Goal: Information Seeking & Learning: Learn about a topic

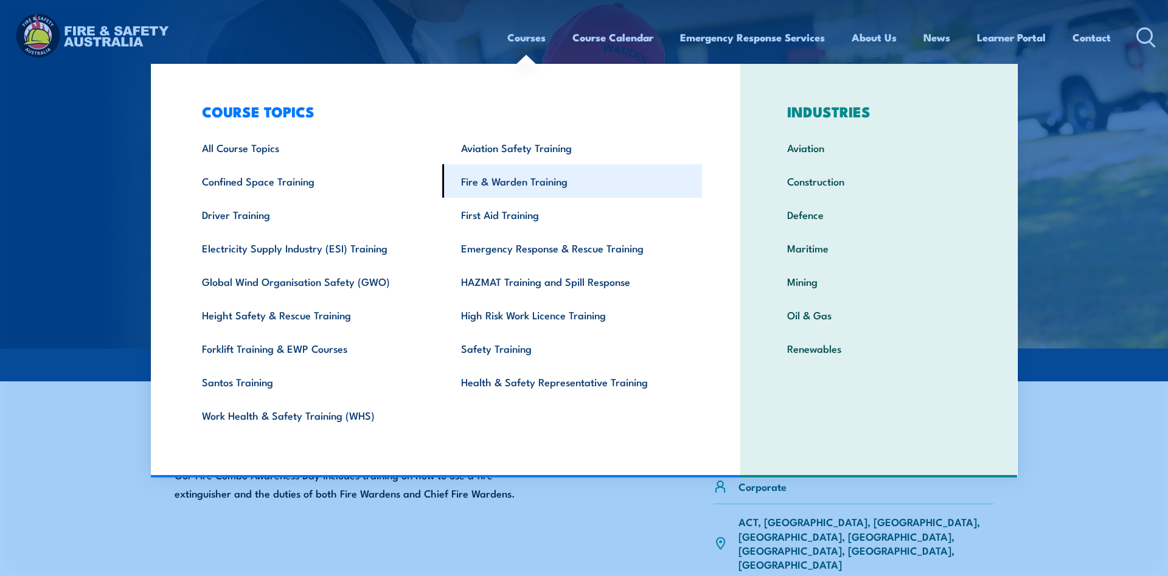
click at [545, 182] on link "Fire & Warden Training" at bounding box center [572, 180] width 260 height 33
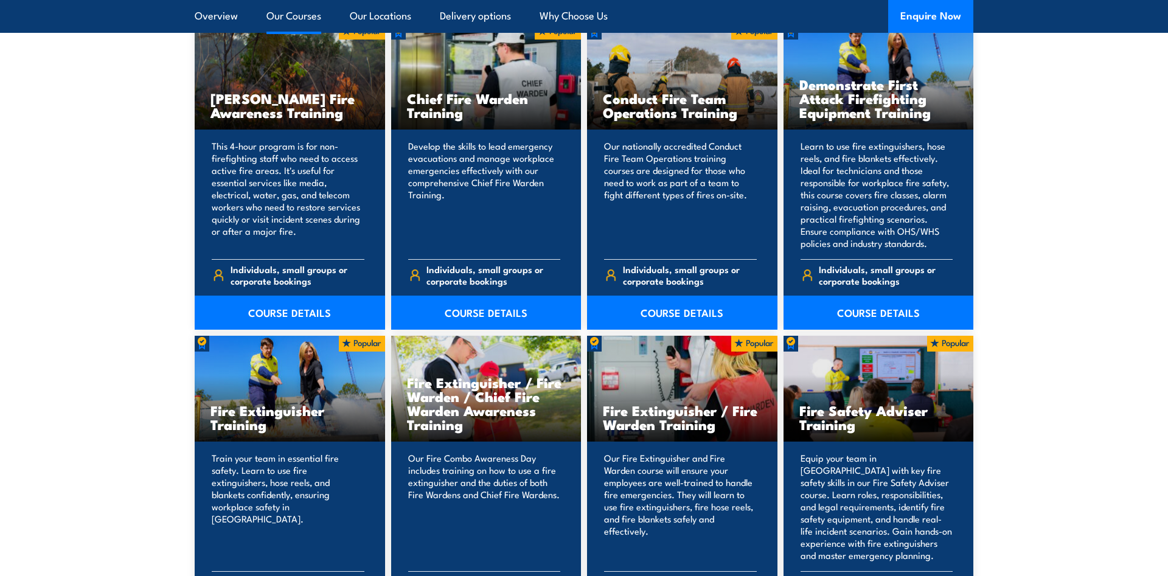
scroll to position [1024, 0]
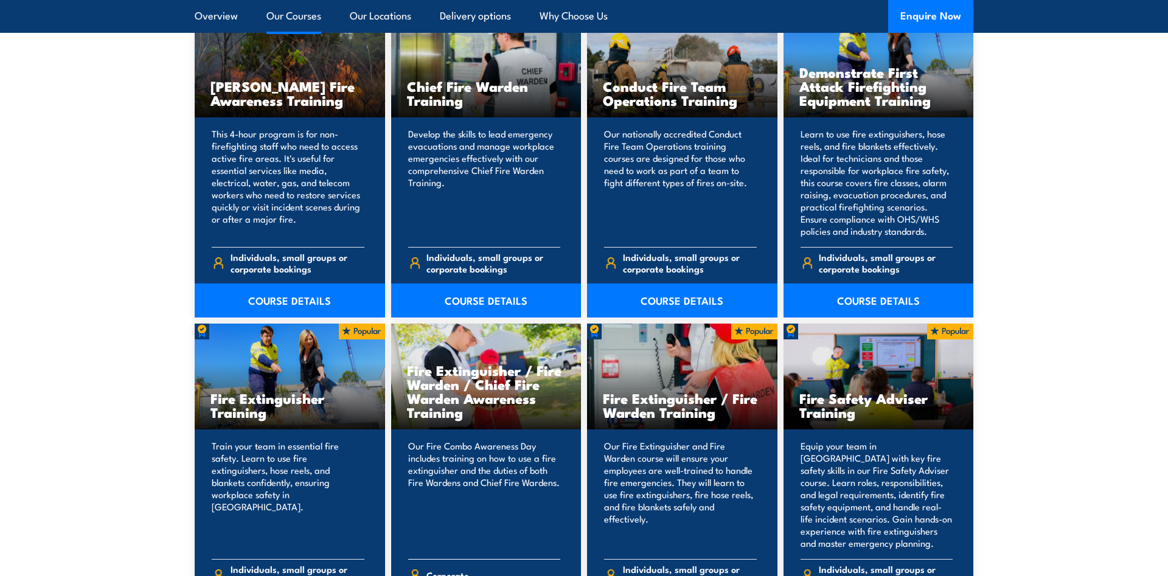
click at [449, 371] on h3 "Fire Extinguisher / Fire Warden / Chief Fire Warden Awareness Training" at bounding box center [486, 391] width 159 height 56
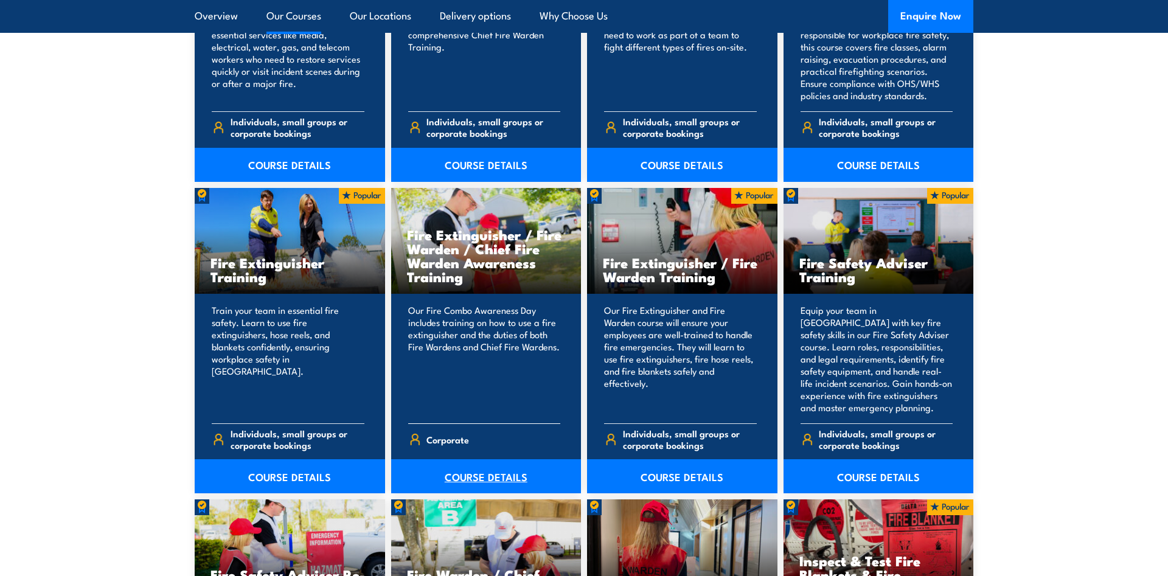
click at [472, 477] on link "COURSE DETAILS" at bounding box center [486, 476] width 190 height 34
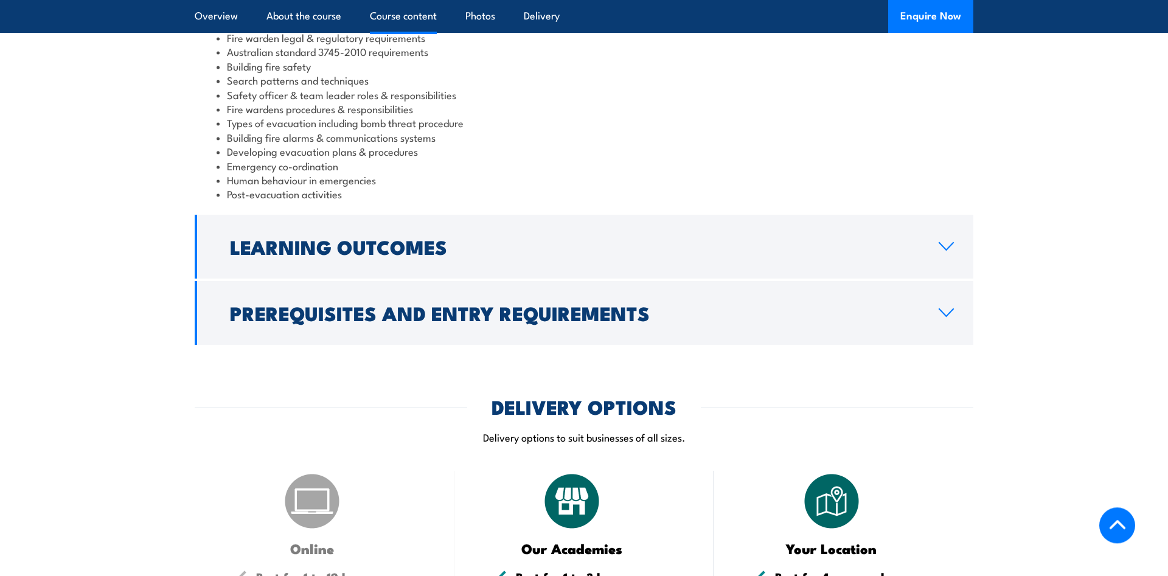
scroll to position [1211, 0]
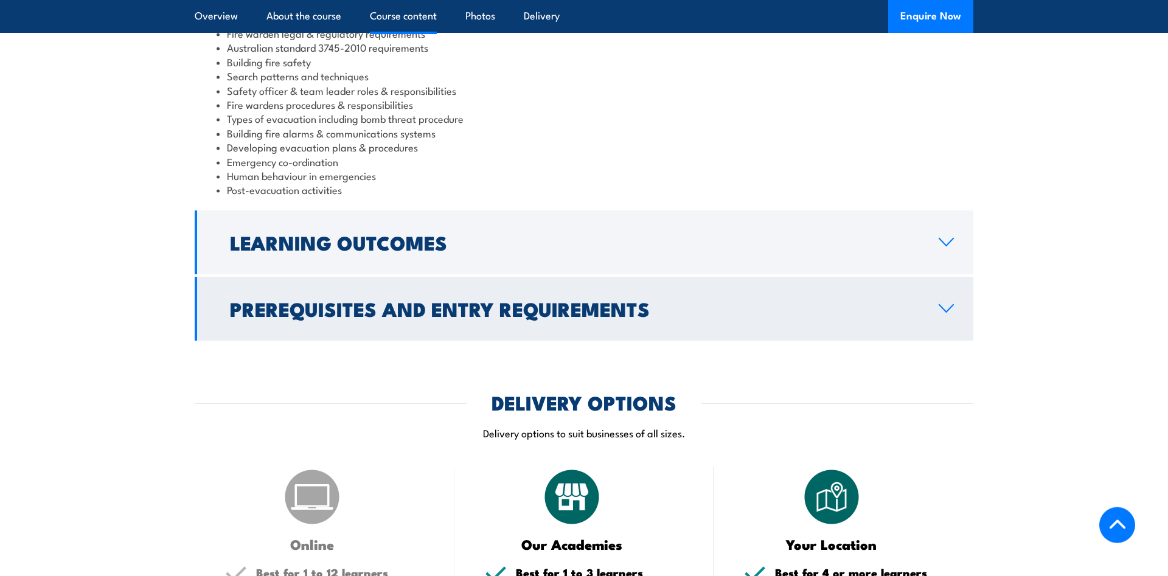
click at [475, 300] on h2 "Prerequisites and Entry Requirements" at bounding box center [575, 308] width 690 height 17
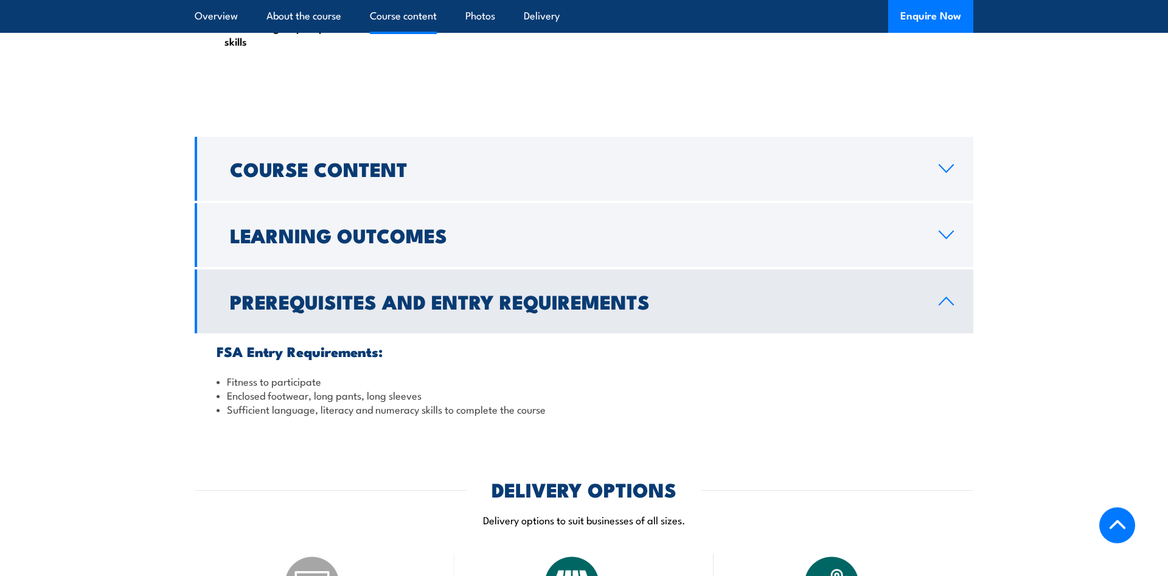
scroll to position [904, 0]
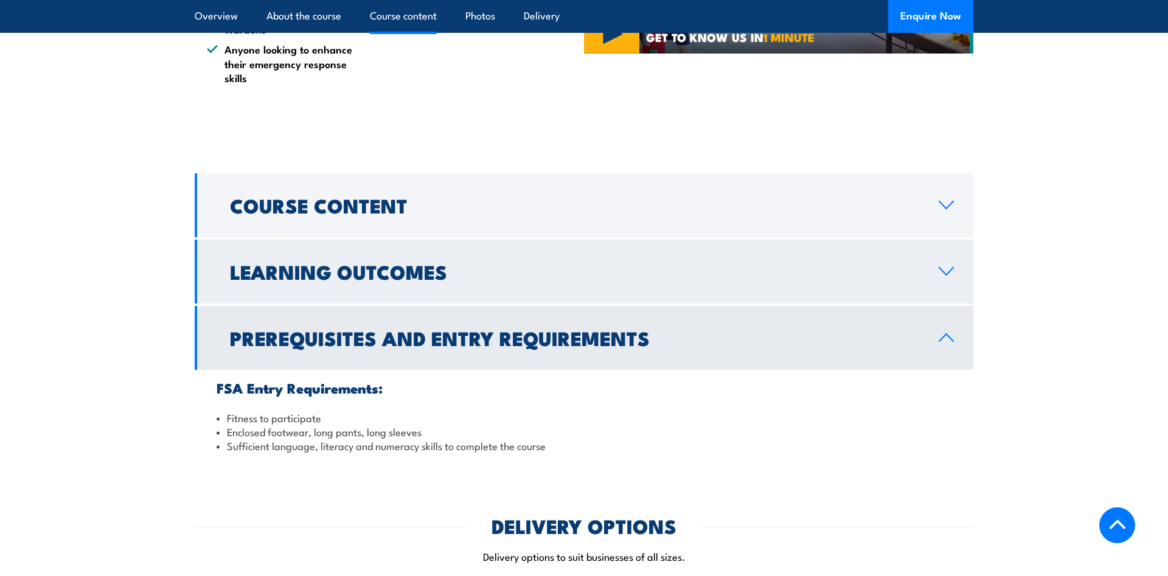
click at [477, 263] on h2 "Learning Outcomes" at bounding box center [575, 271] width 690 height 17
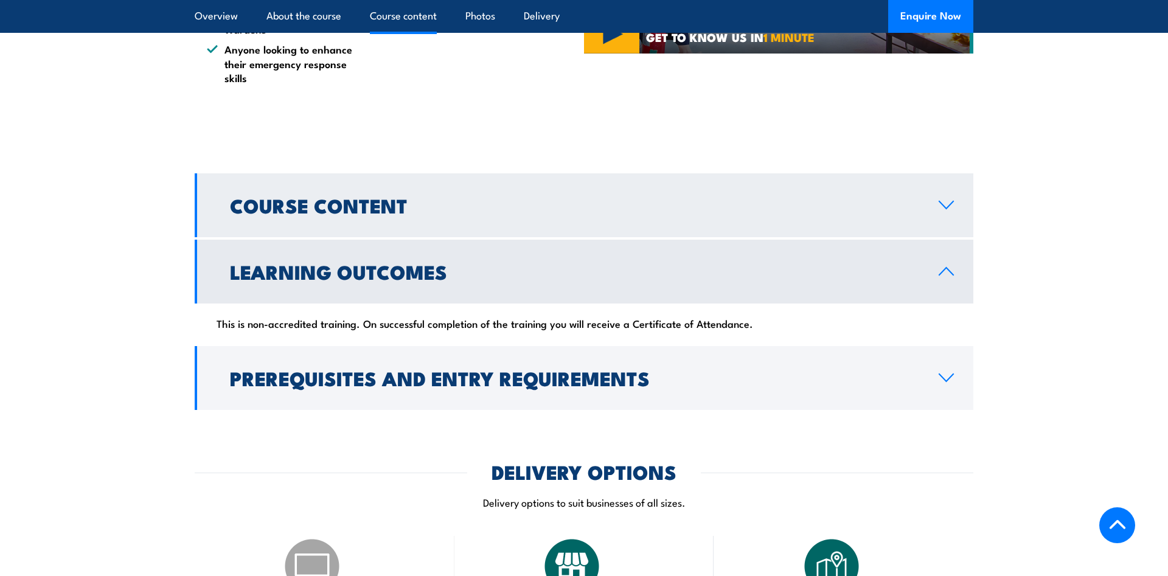
click at [547, 177] on link "Course Content" at bounding box center [584, 205] width 779 height 64
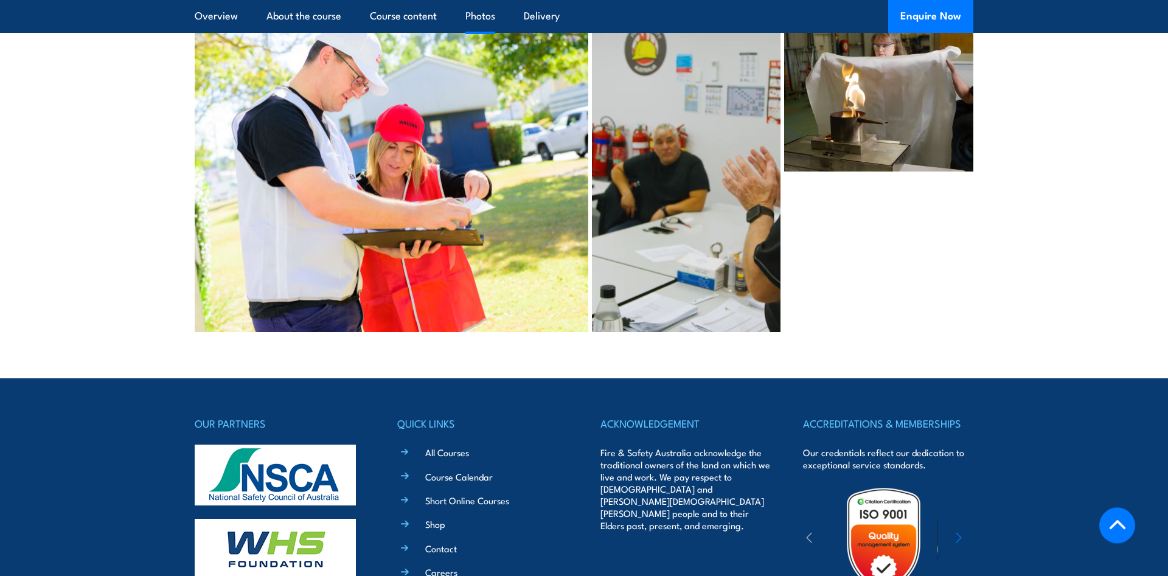
scroll to position [2692, 0]
